Goal: Check status: Check status

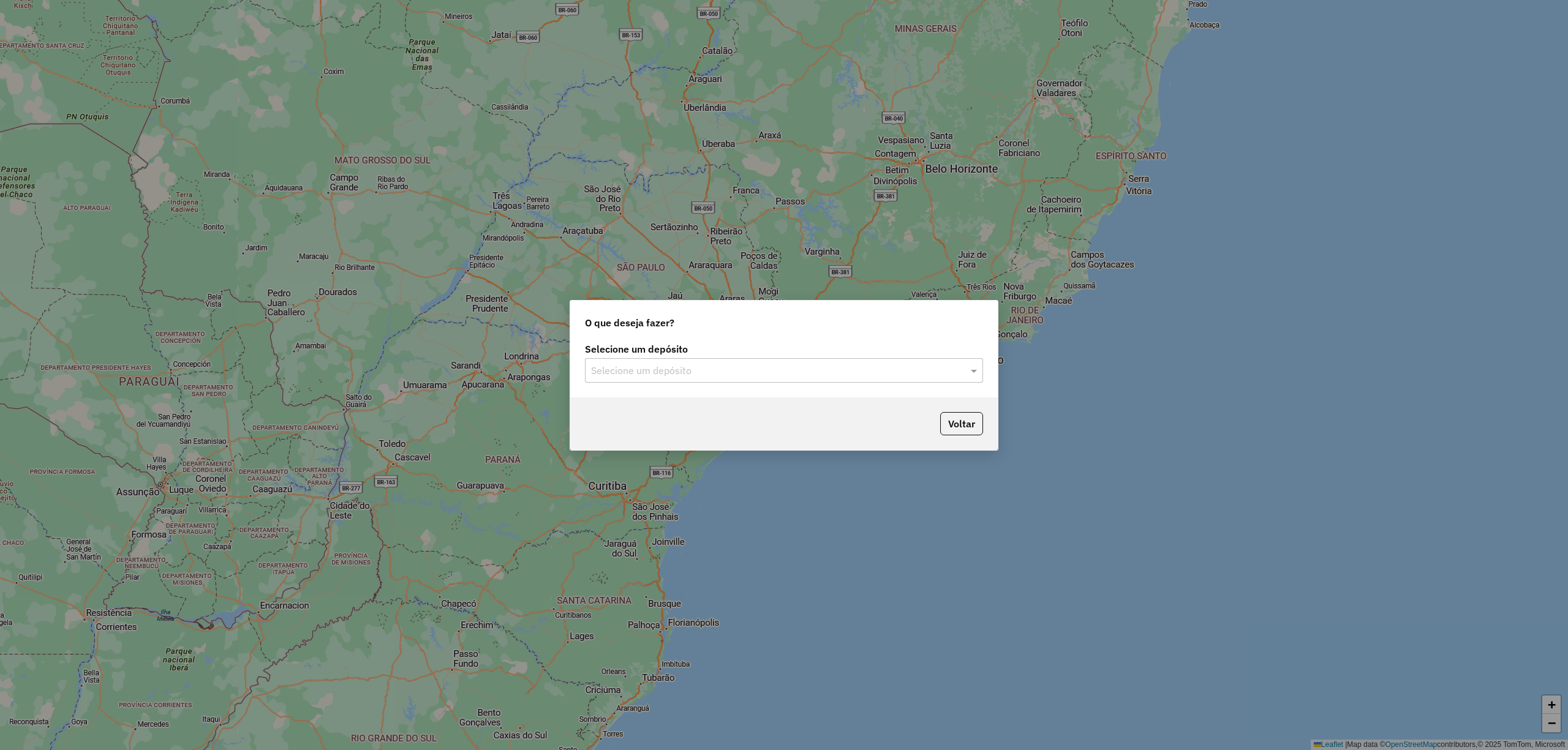
click at [784, 367] on input "text" at bounding box center [771, 371] width 361 height 15
click at [638, 401] on span "CDD [DATE] Novo" at bounding box center [629, 405] width 77 height 10
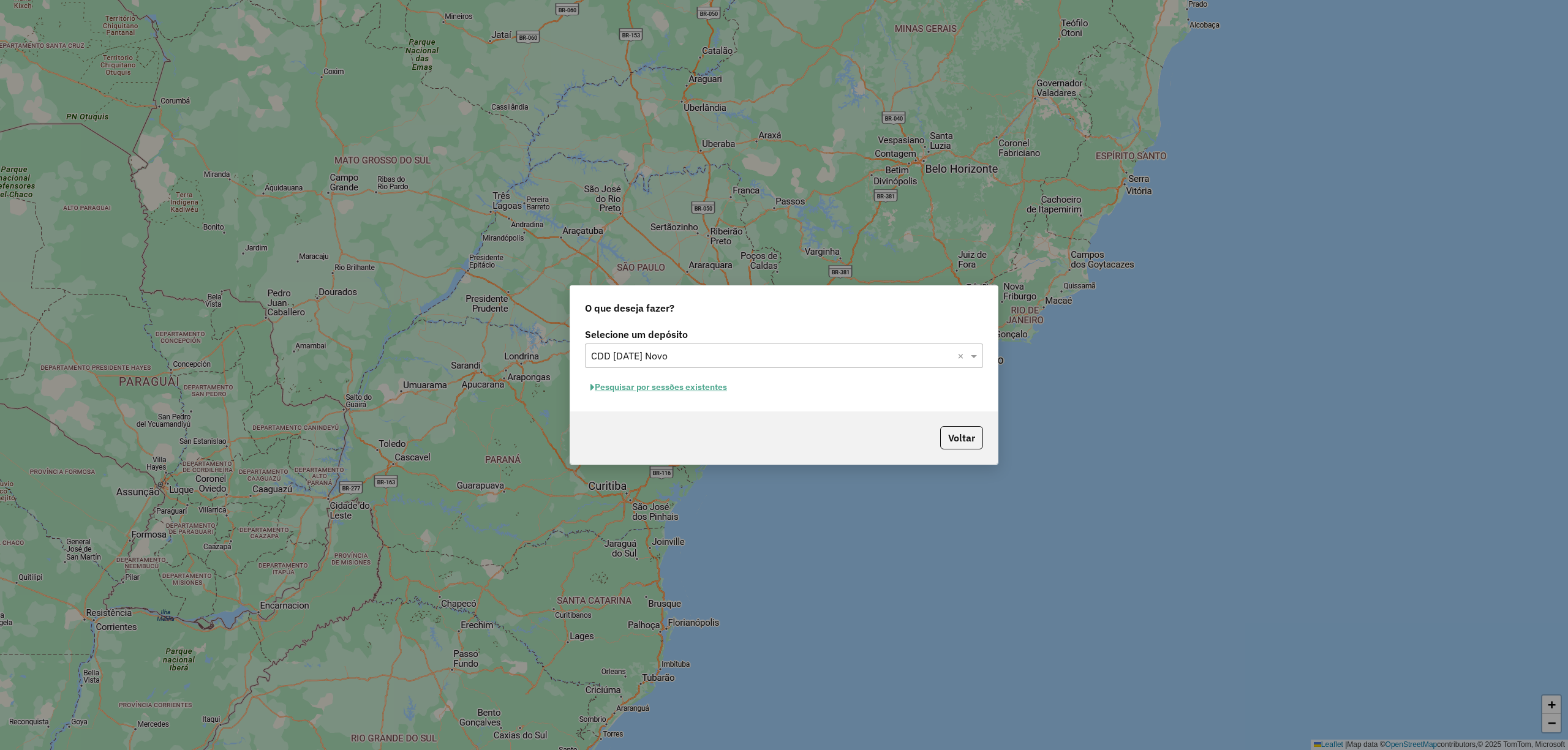
click at [643, 390] on button "Pesquisar por sessões existentes" at bounding box center [658, 387] width 148 height 19
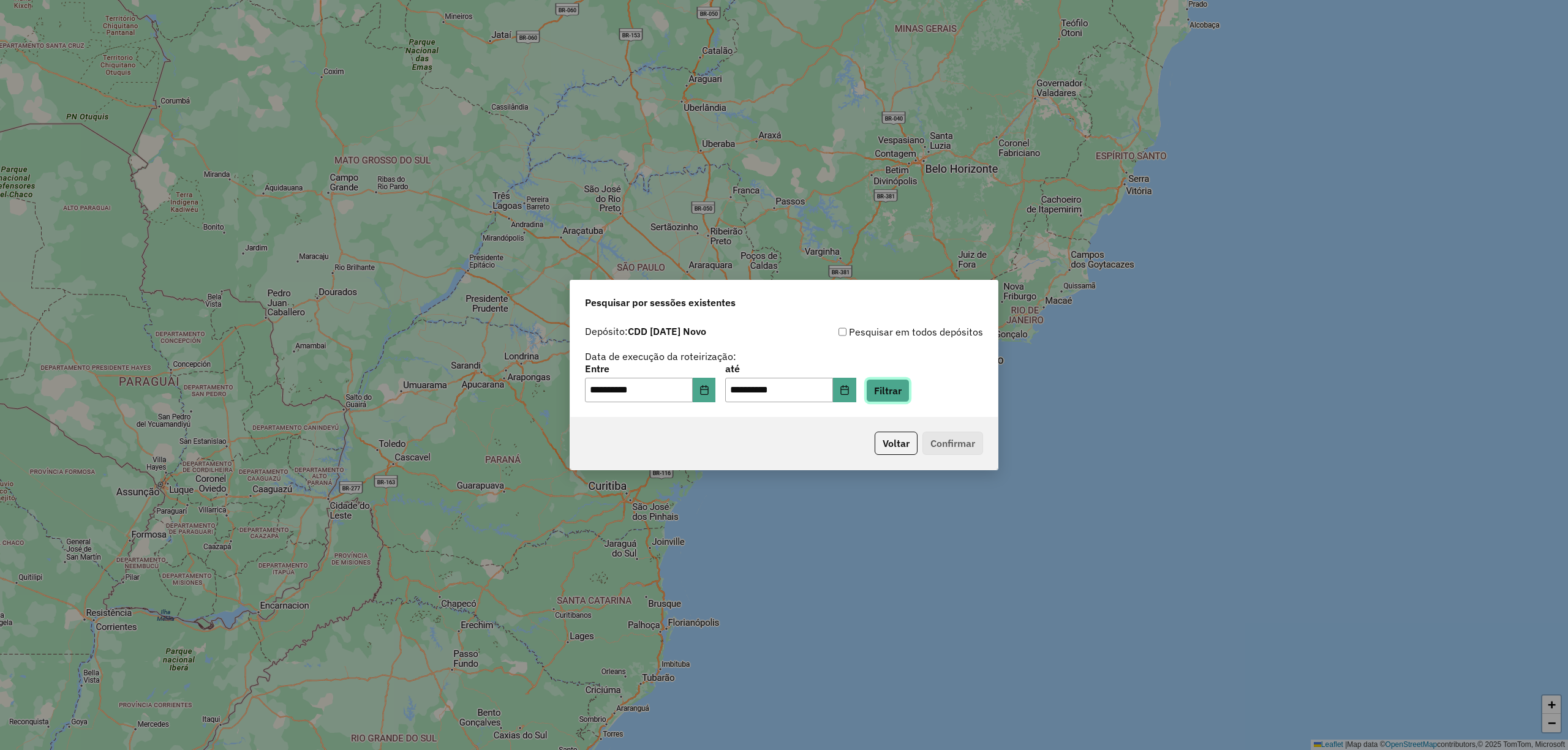
click at [892, 392] on button "Filtrar" at bounding box center [888, 390] width 43 height 23
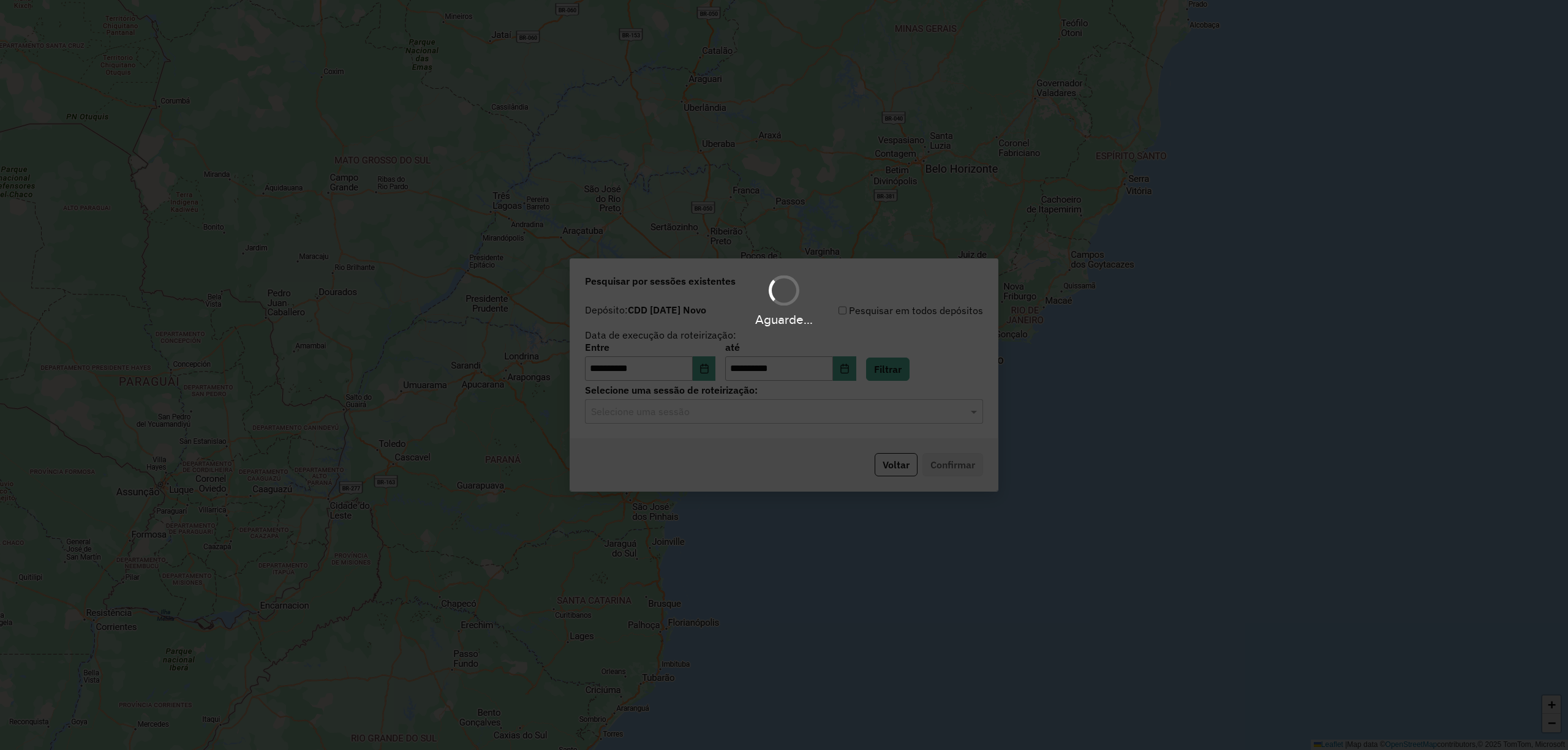
click at [721, 417] on input "text" at bounding box center [771, 412] width 361 height 15
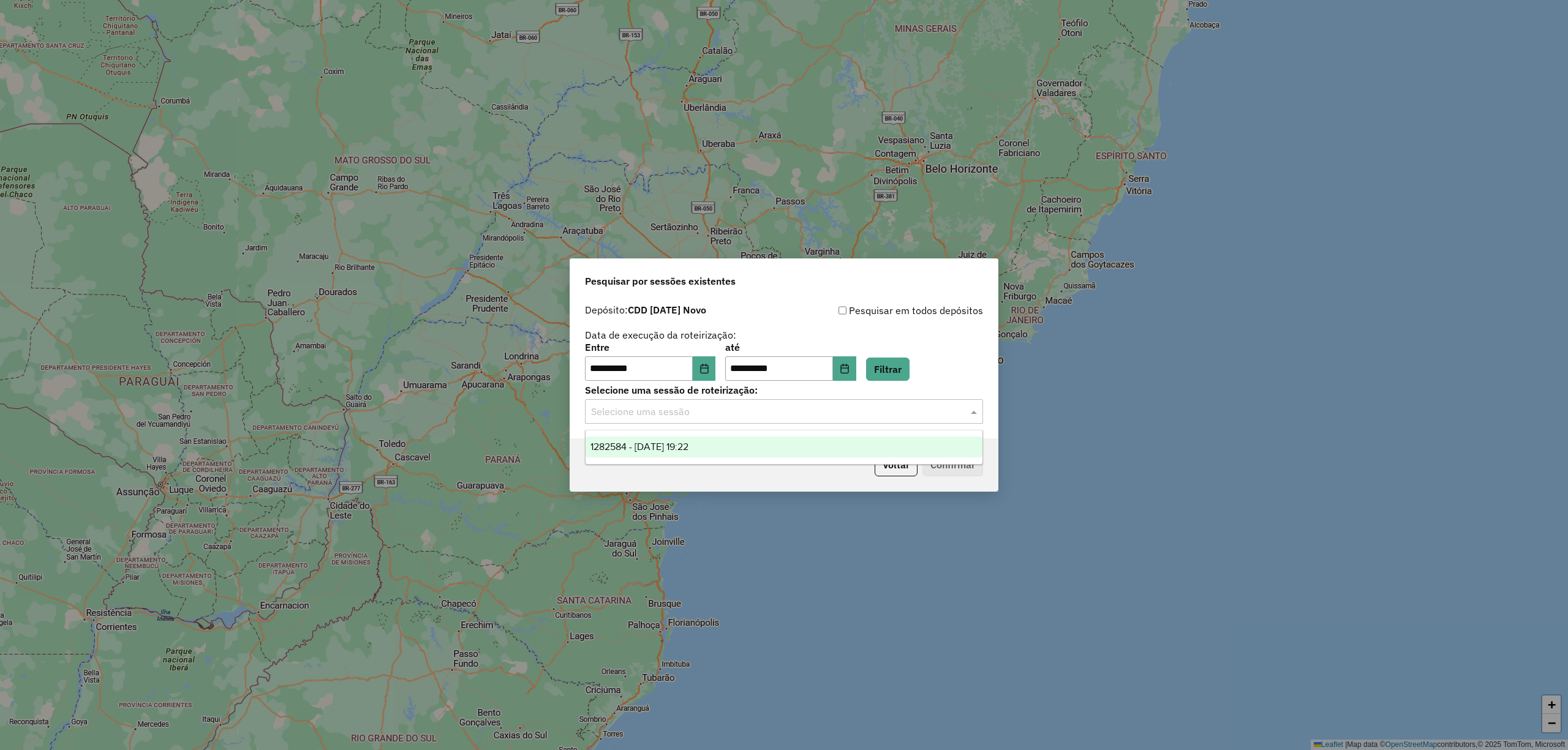
click at [688, 450] on span "1282584 - 25/09/2025 19:22" at bounding box center [639, 447] width 98 height 10
click at [967, 464] on button "Confirmar" at bounding box center [952, 464] width 61 height 23
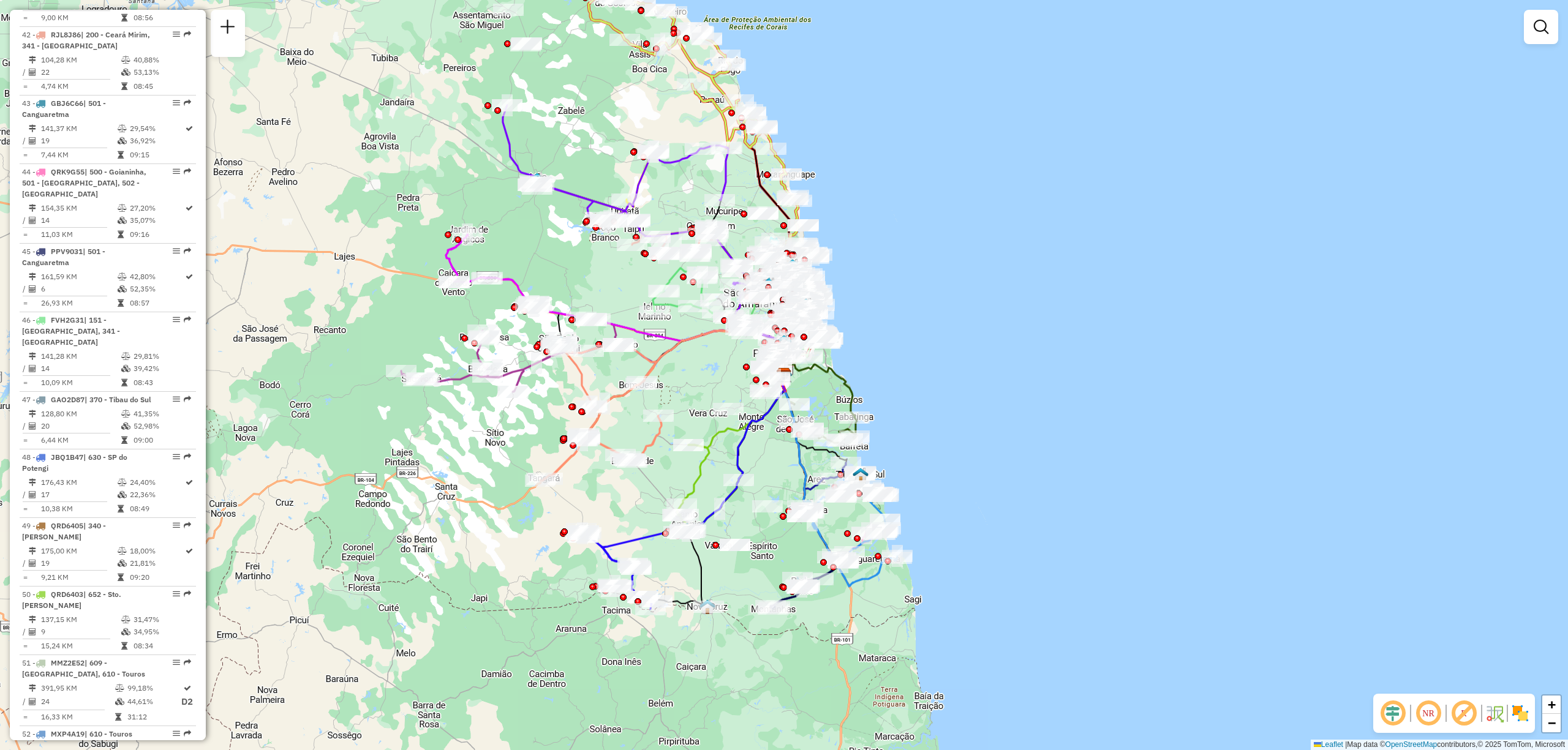
scroll to position [3337, 0]
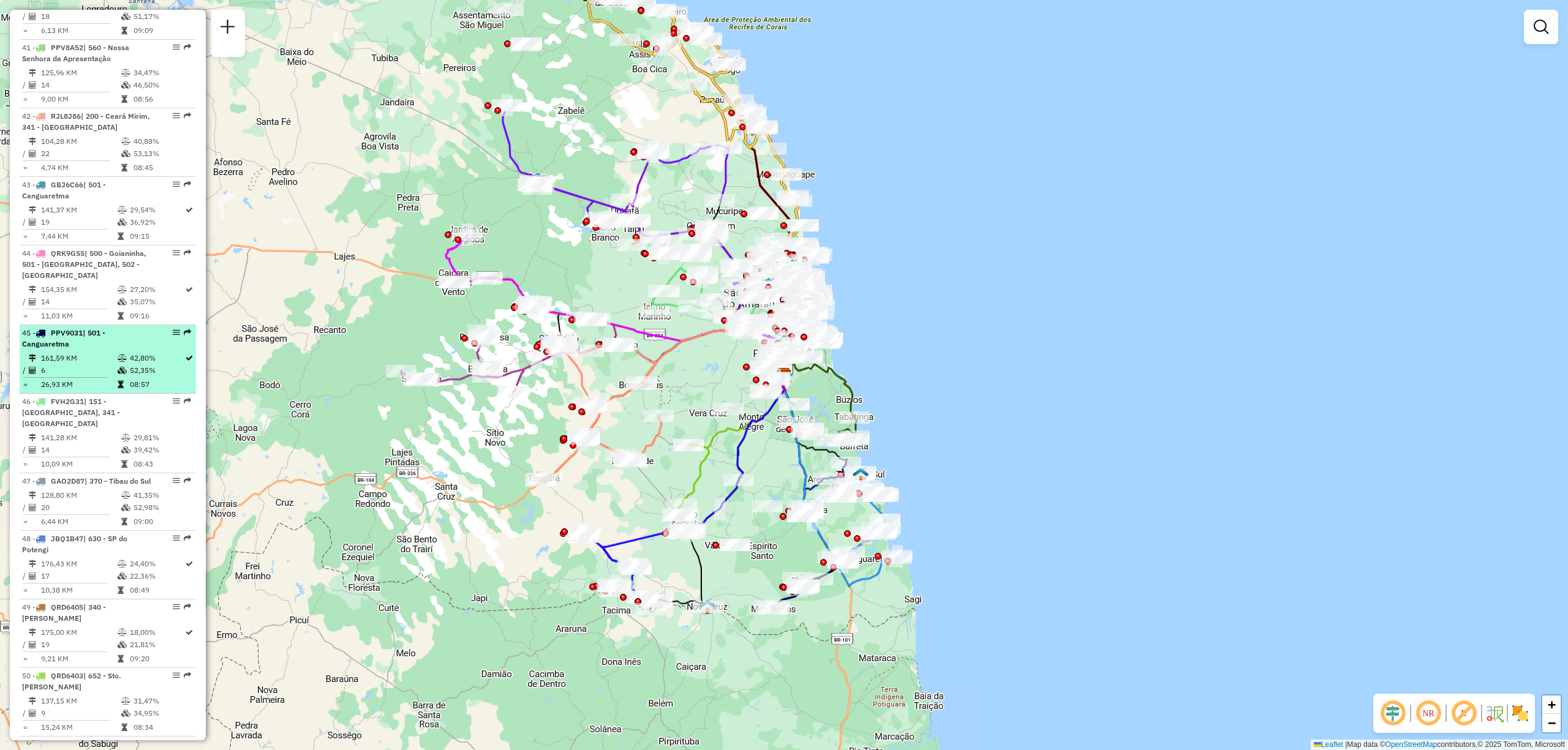
select select "**********"
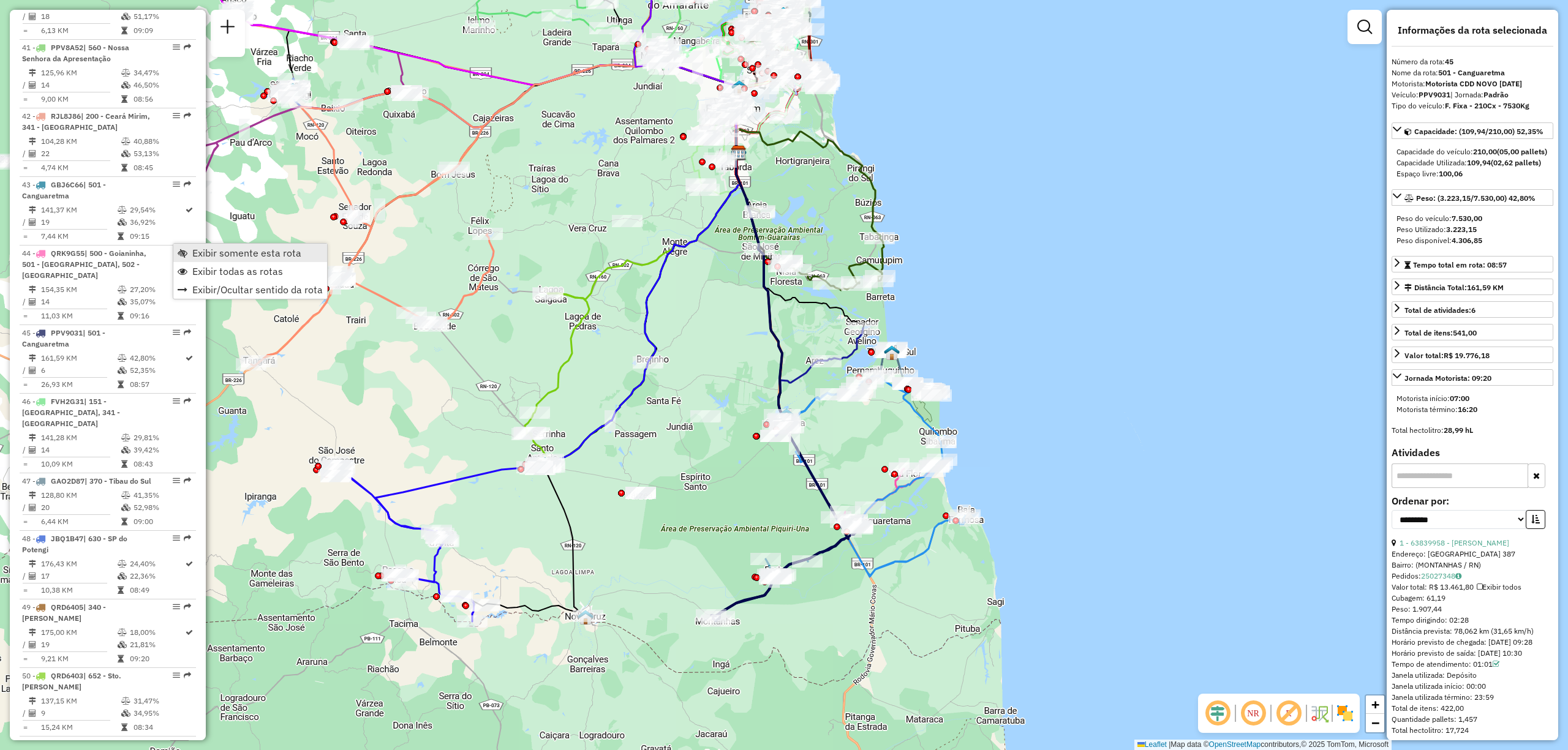
click at [265, 254] on span "Exibir somente esta rota" at bounding box center [247, 253] width 109 height 9
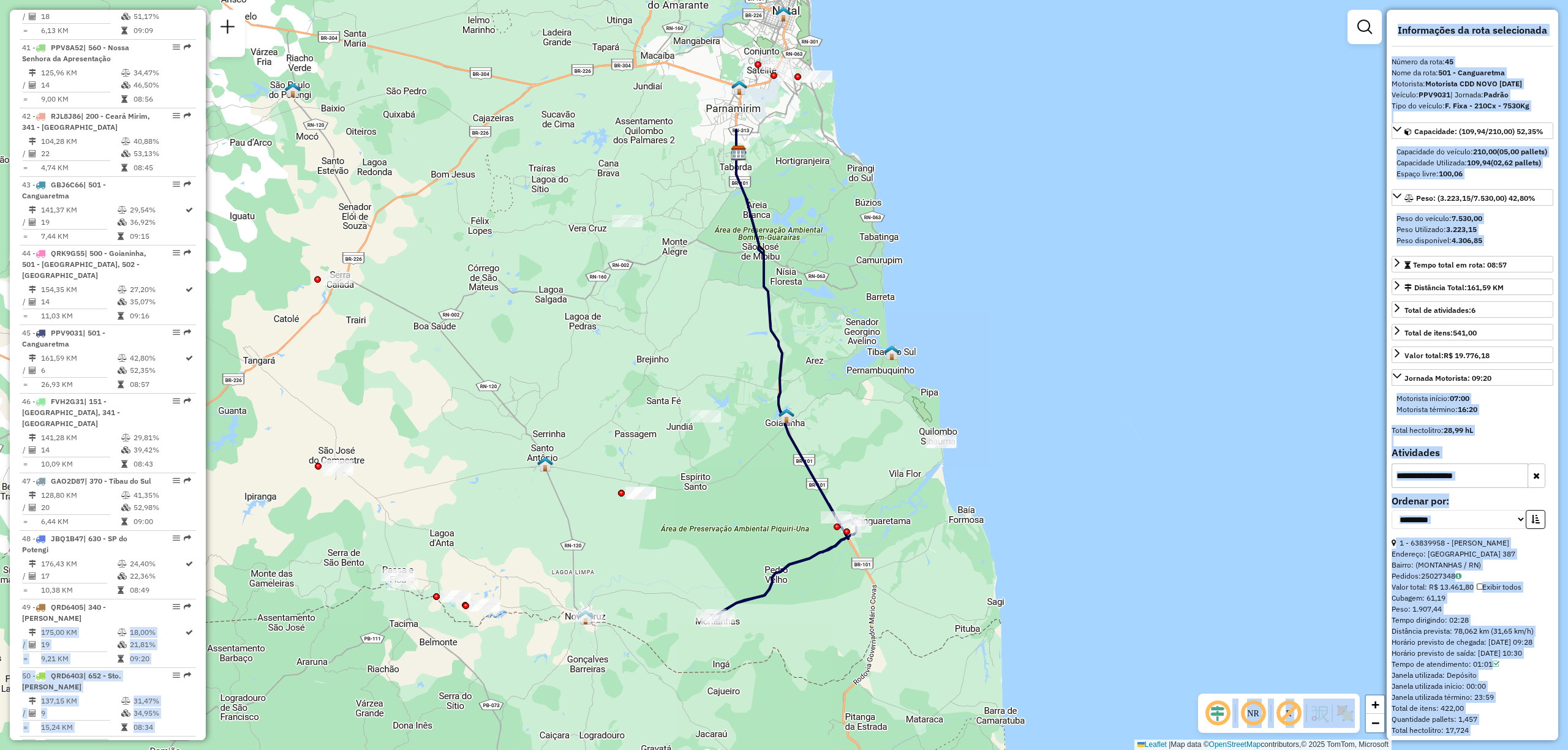
drag, startPoint x: 202, startPoint y: 547, endPoint x: 227, endPoint y: 158, distance: 389.8
click at [227, 158] on hb-router-mapa "Informações da Sessão 1282584 - [DATE] Criação: [DATE] 19:22 Desbloquear Sessão…" at bounding box center [784, 375] width 1568 height 750
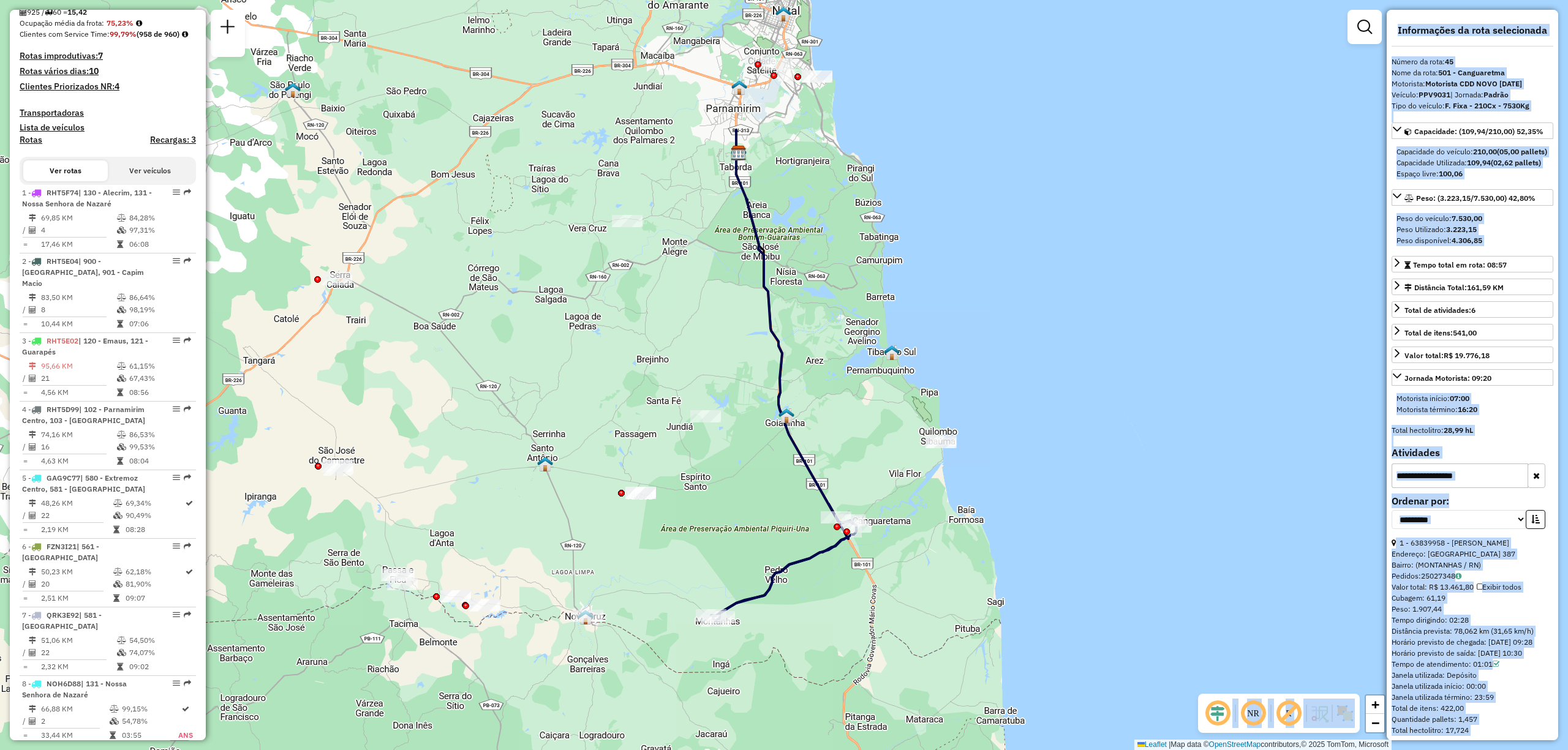
scroll to position [0, 0]
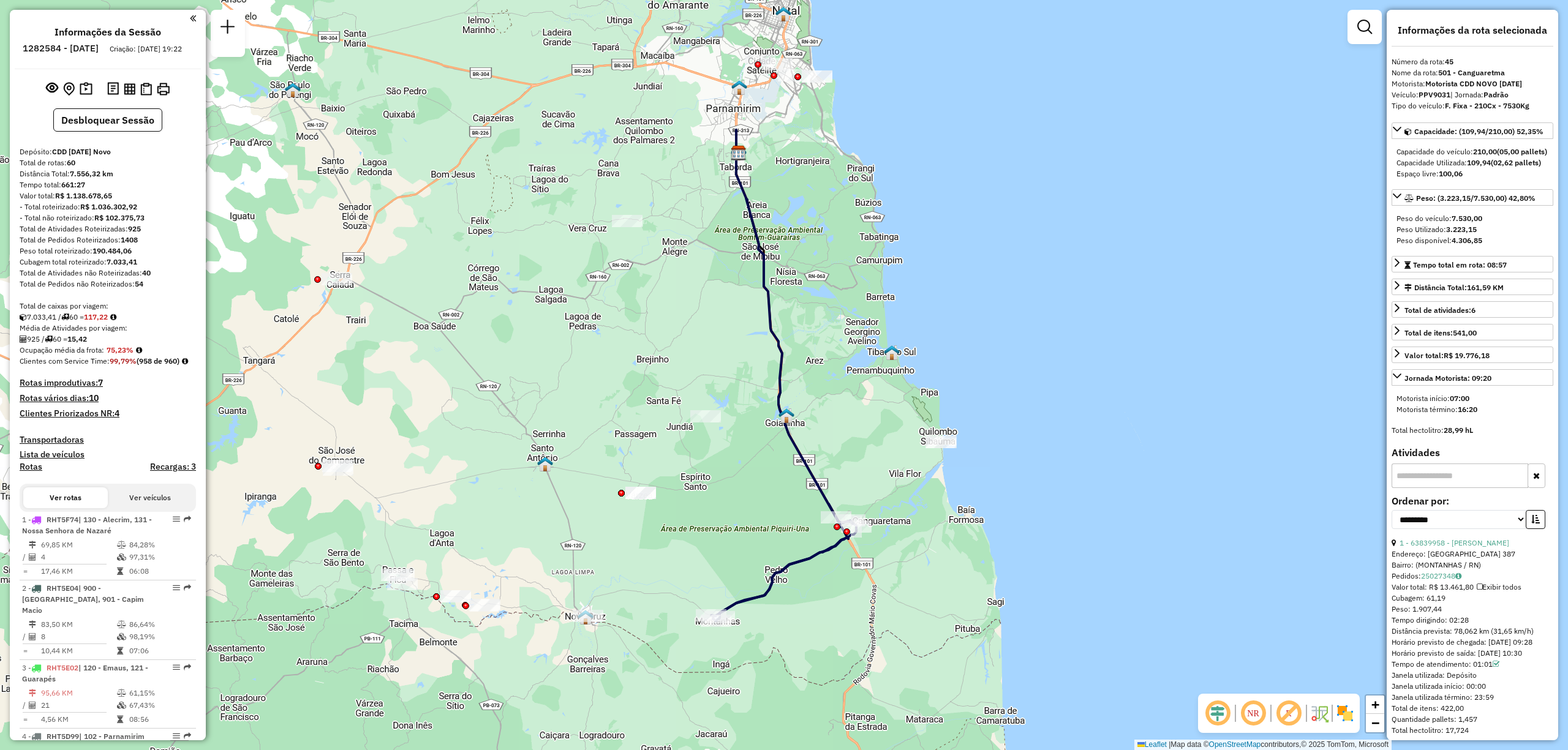
click at [72, 45] on h6 "1282584 - [DATE]" at bounding box center [61, 48] width 76 height 11
copy h6 "1282584"
